Goal: Information Seeking & Learning: Understand process/instructions

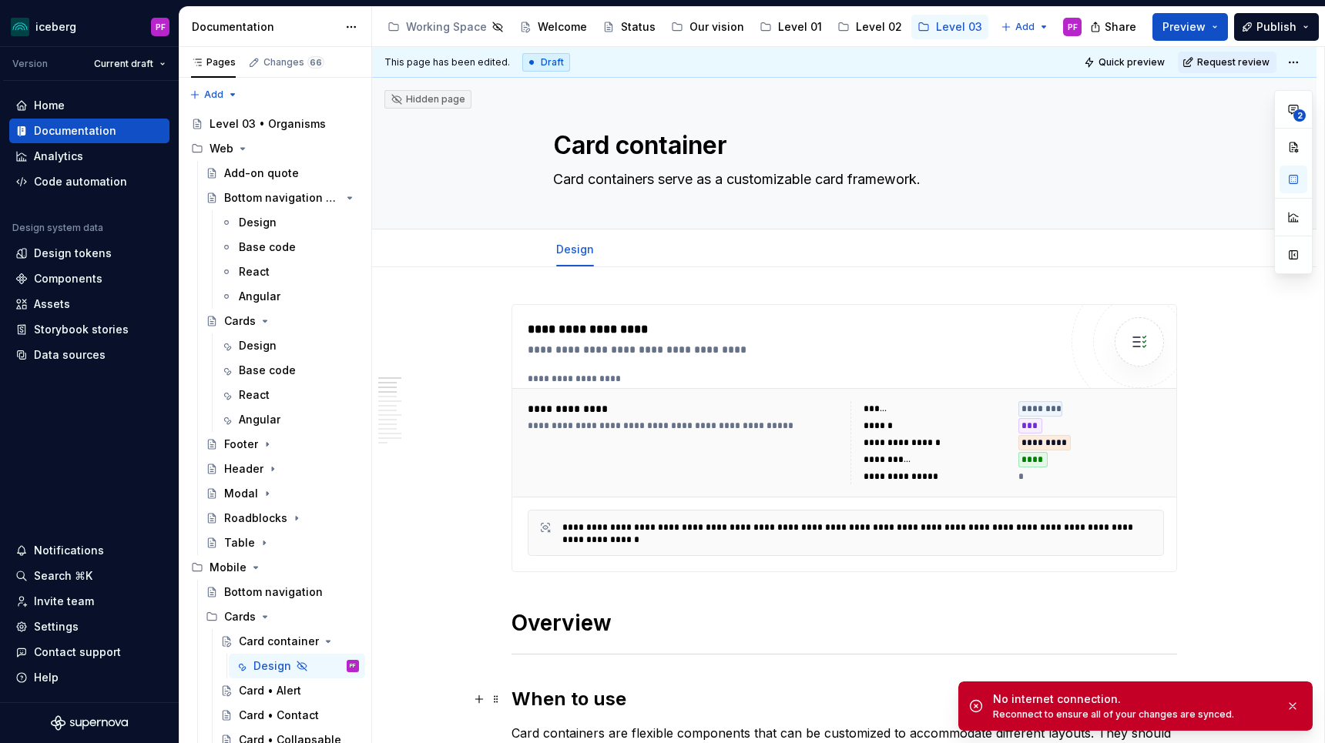
scroll to position [527, 0]
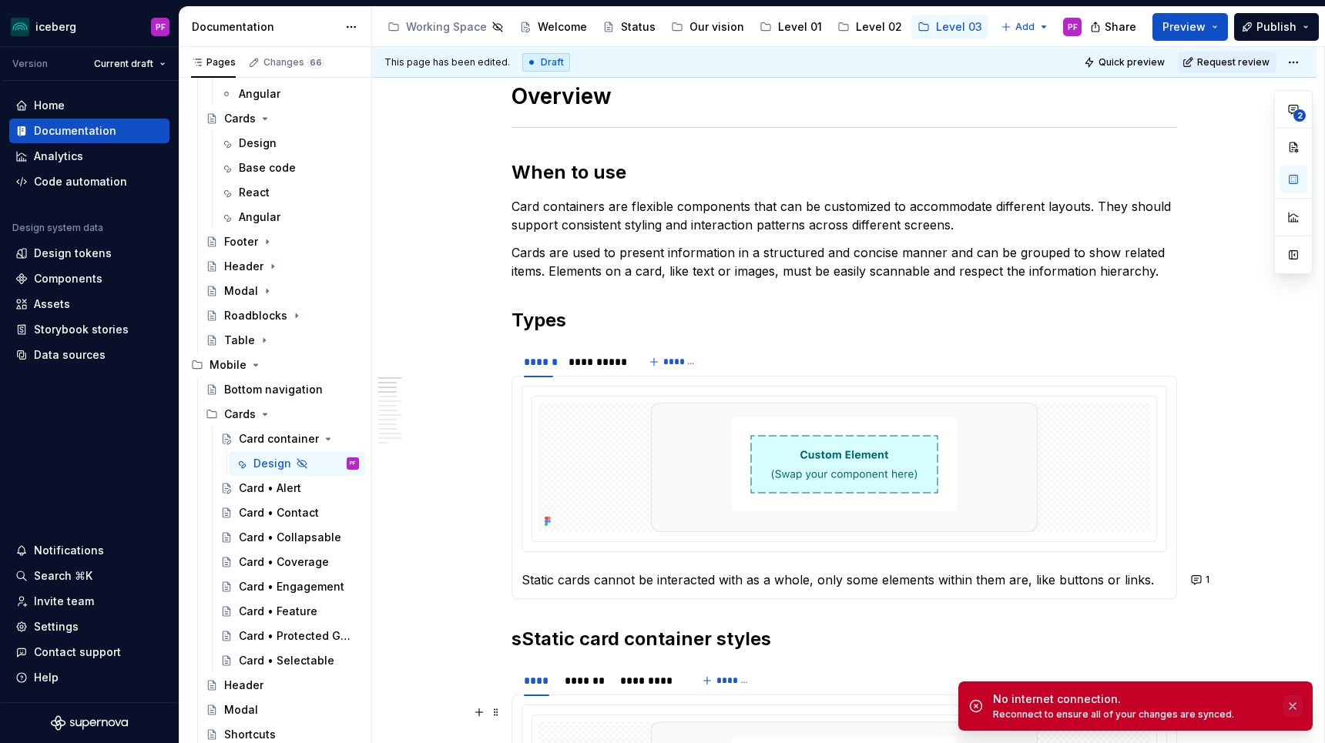
click at [1292, 702] on button "button" at bounding box center [1293, 707] width 20 height 22
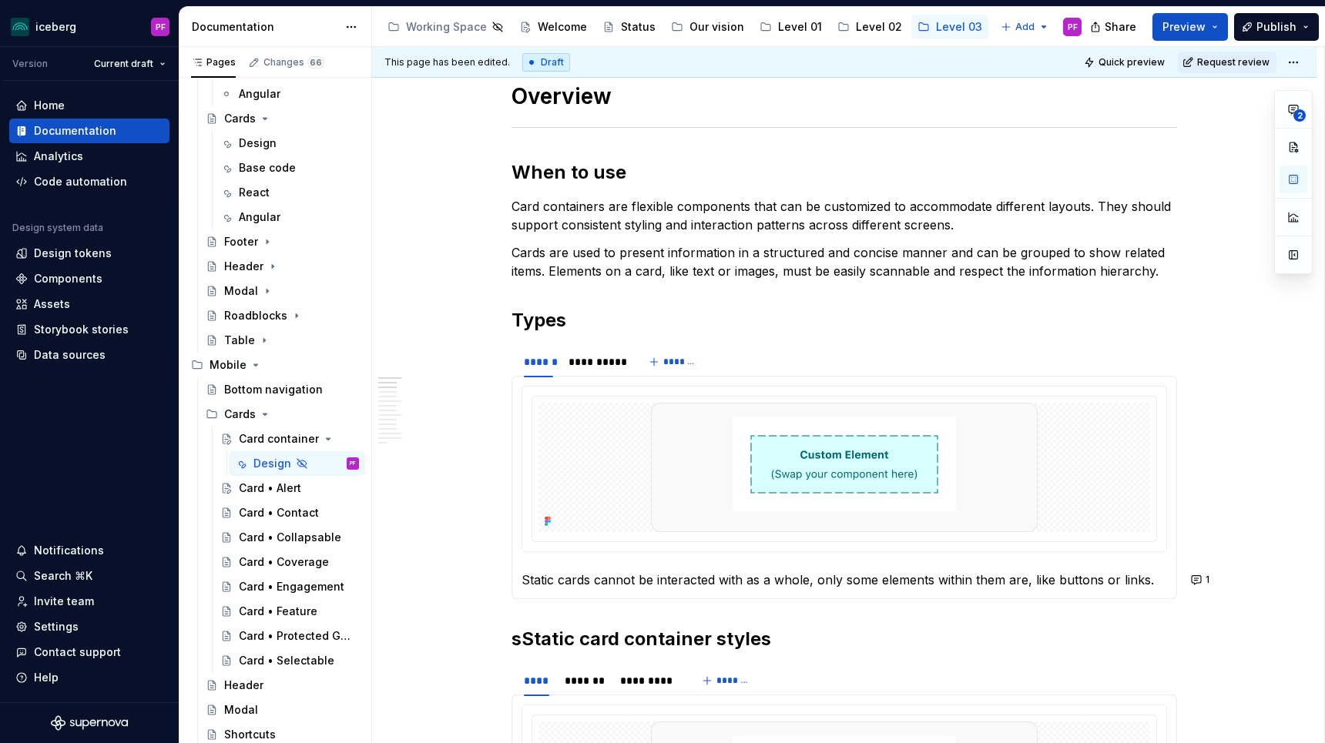
scroll to position [0, 0]
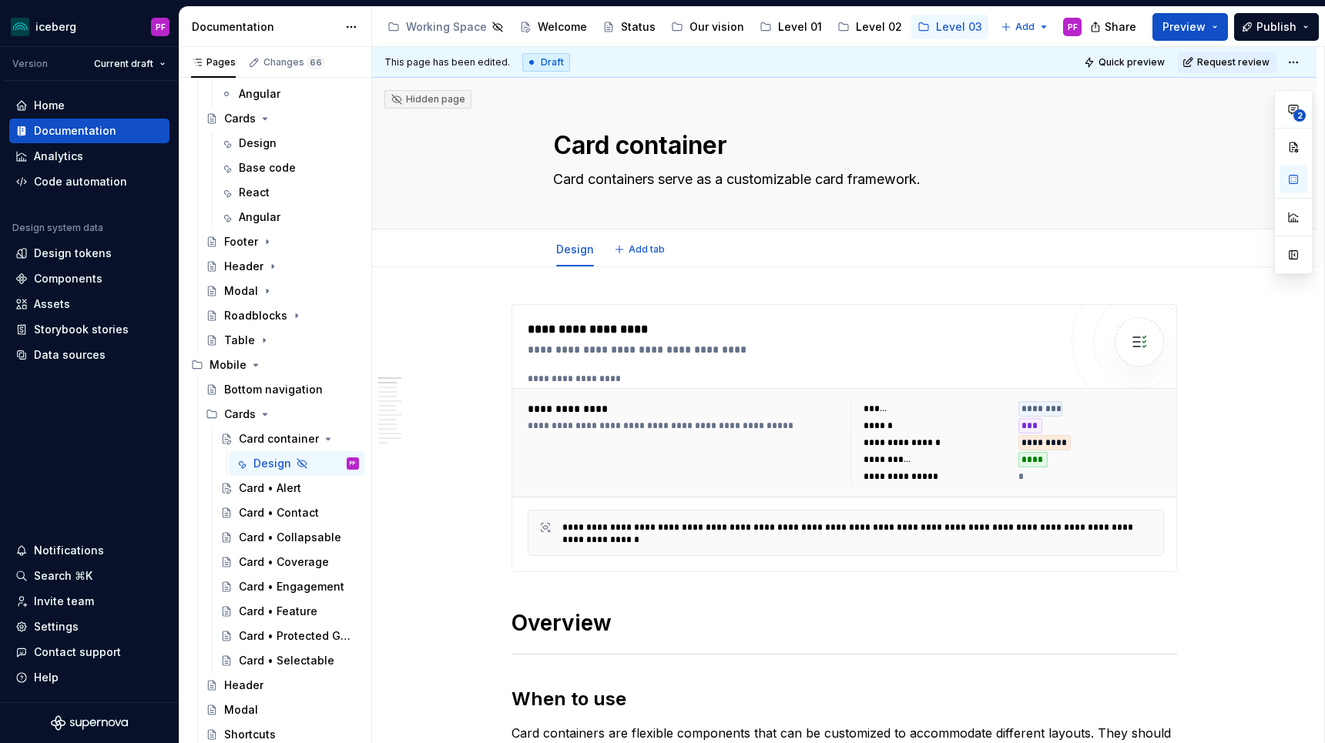
type textarea "*"
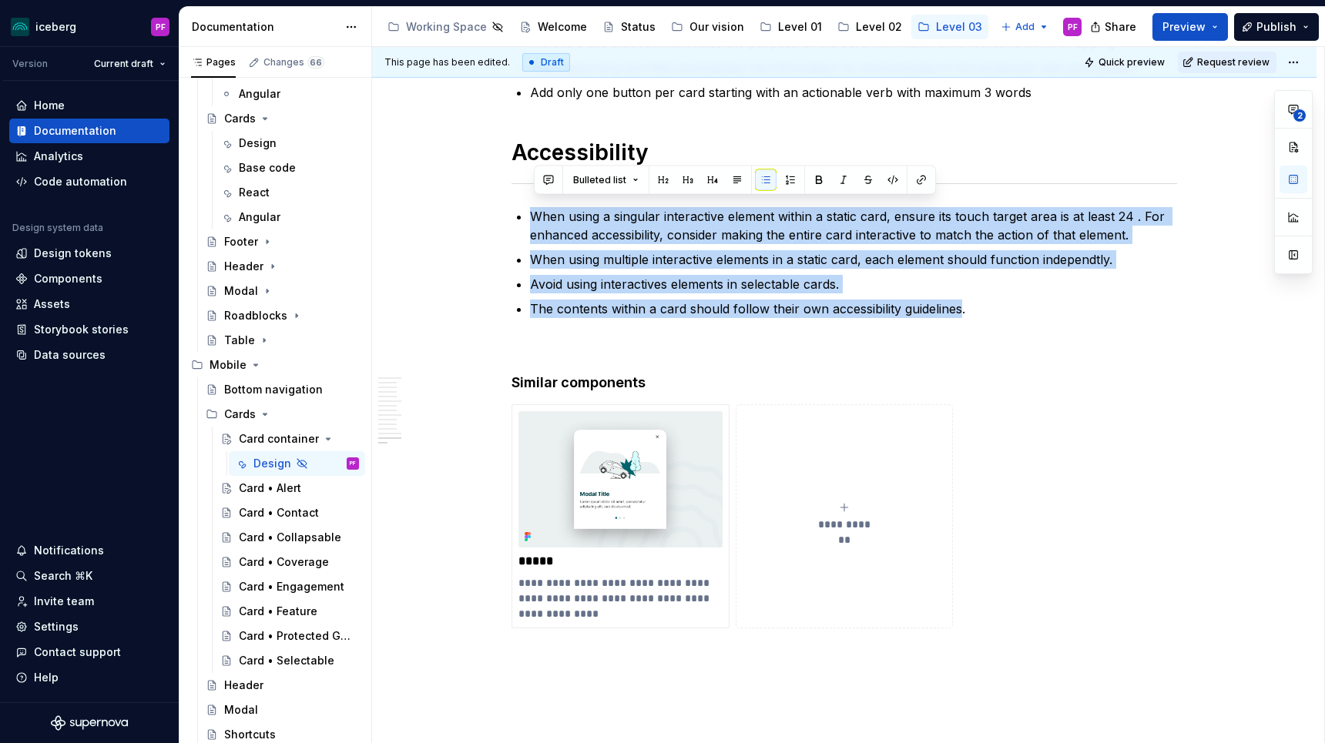
scroll to position [5518, 0]
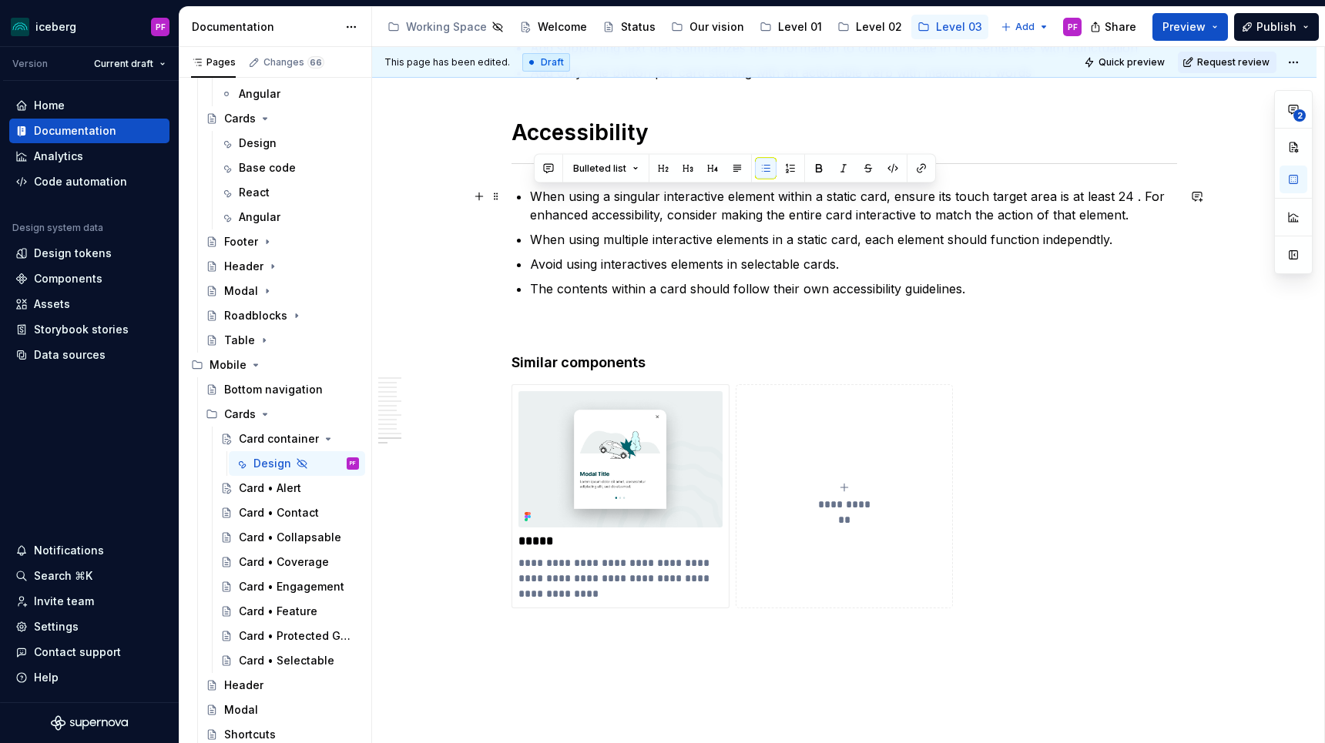
click at [630, 223] on p "When using a singular interactive element within a static card, ensure its touc…" at bounding box center [853, 205] width 647 height 37
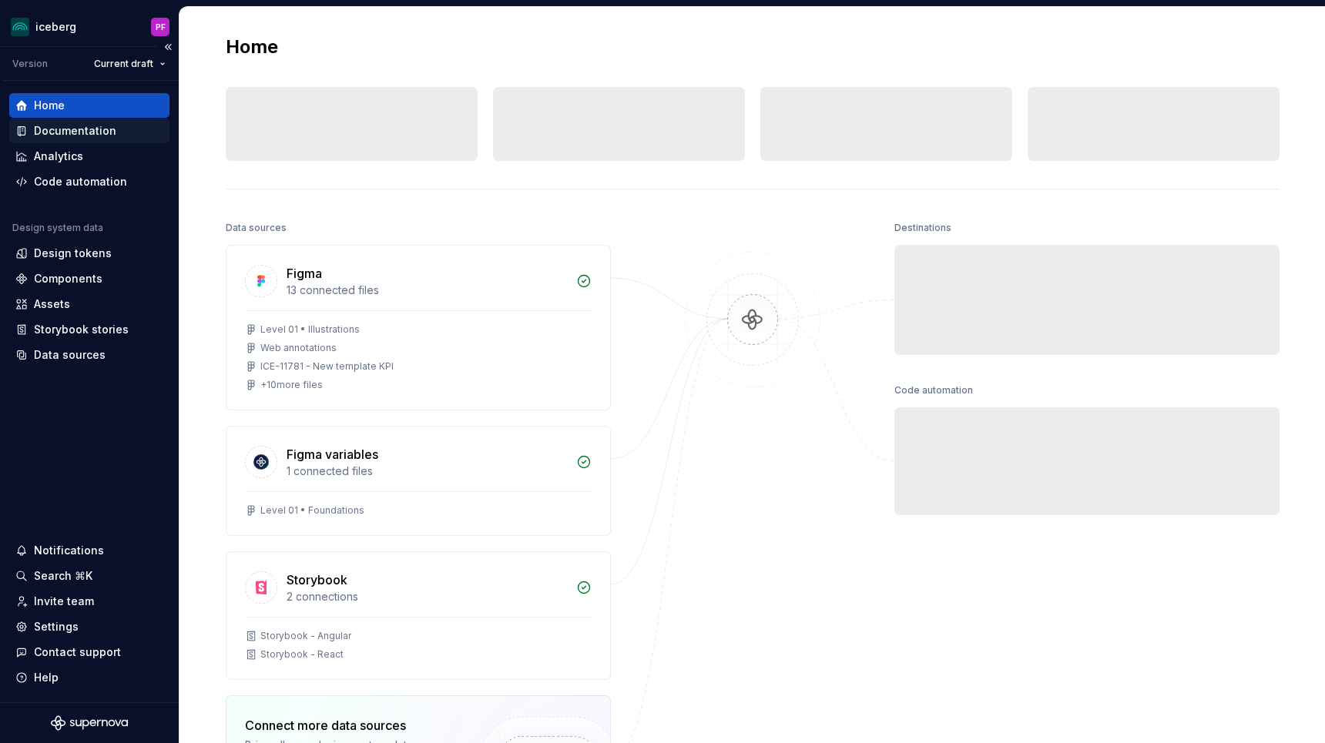
click at [120, 136] on div "Documentation" at bounding box center [89, 130] width 148 height 15
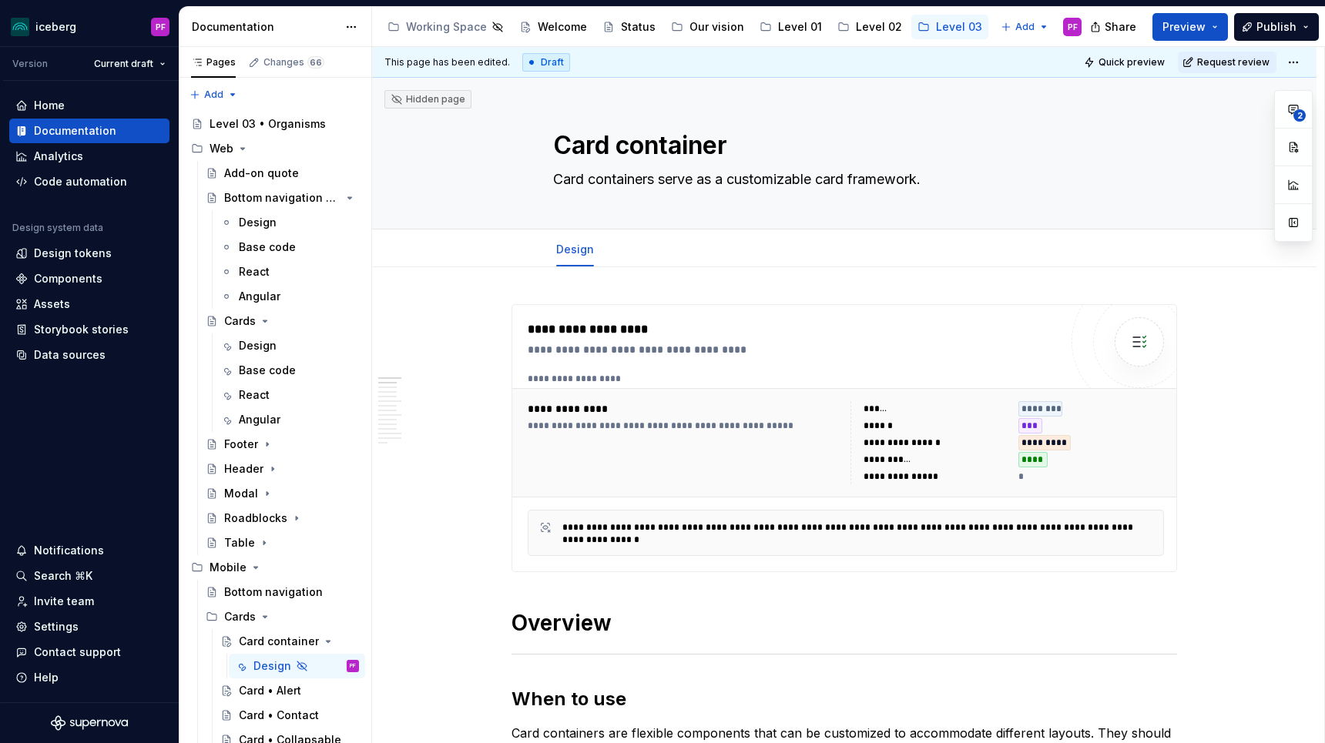
type textarea "*"
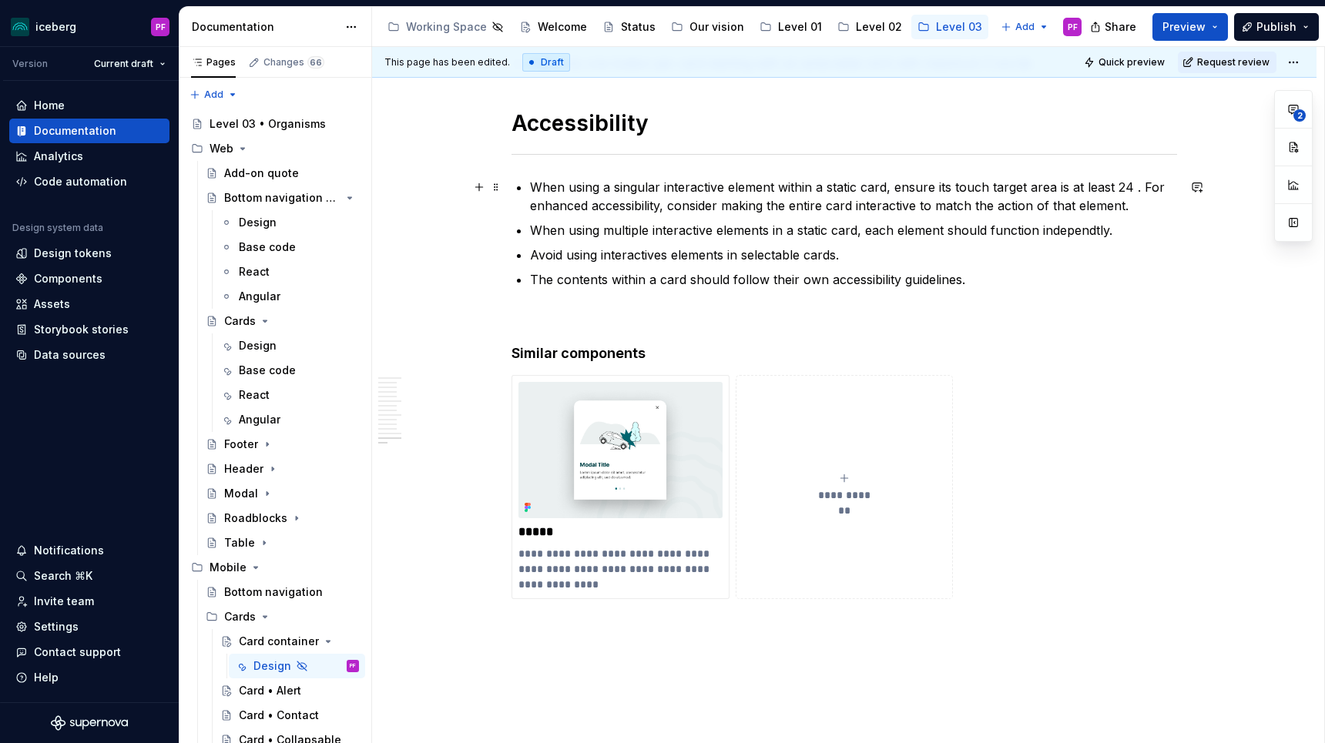
scroll to position [5534, 0]
